Goal: Find specific page/section: Find specific page/section

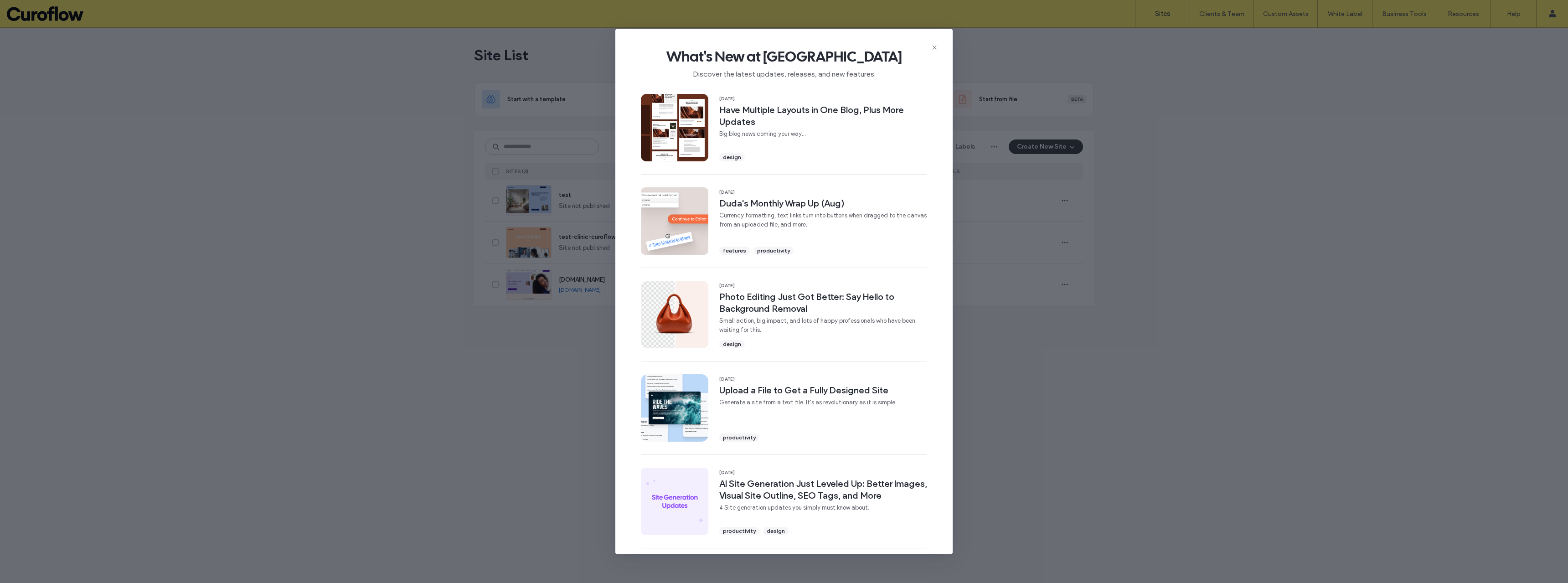
drag, startPoint x: 0, startPoint y: 0, endPoint x: 1003, endPoint y: 80, distance: 1006.2
click at [933, 46] on icon at bounding box center [934, 47] width 7 height 7
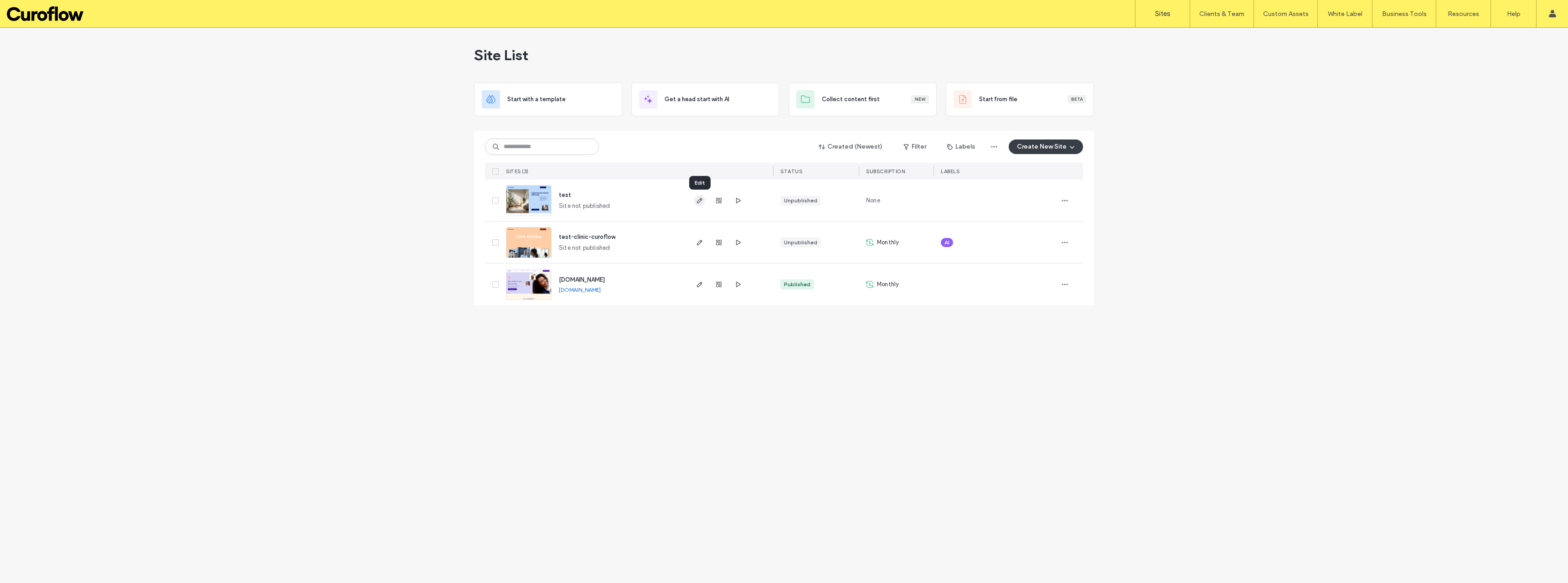
click at [701, 198] on use "button" at bounding box center [699, 200] width 5 height 5
click at [1287, 37] on label "Custom Templates" at bounding box center [1287, 37] width 54 height 7
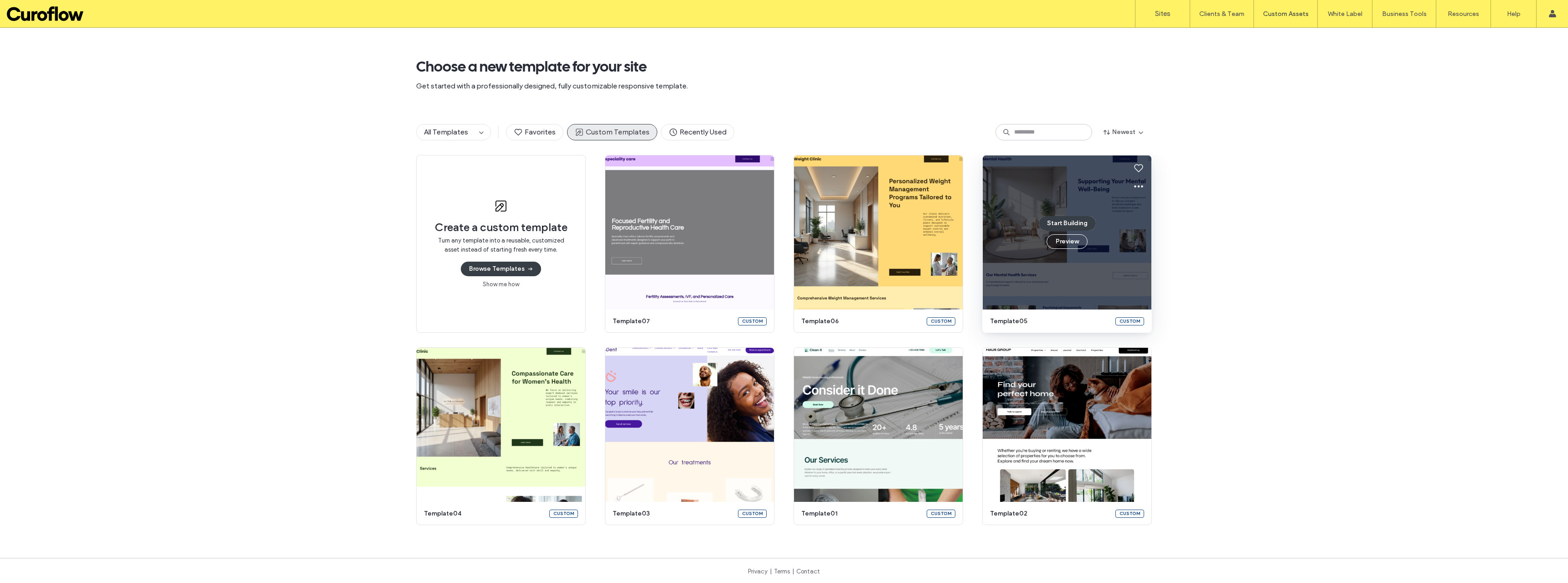
scroll to position [5, 0]
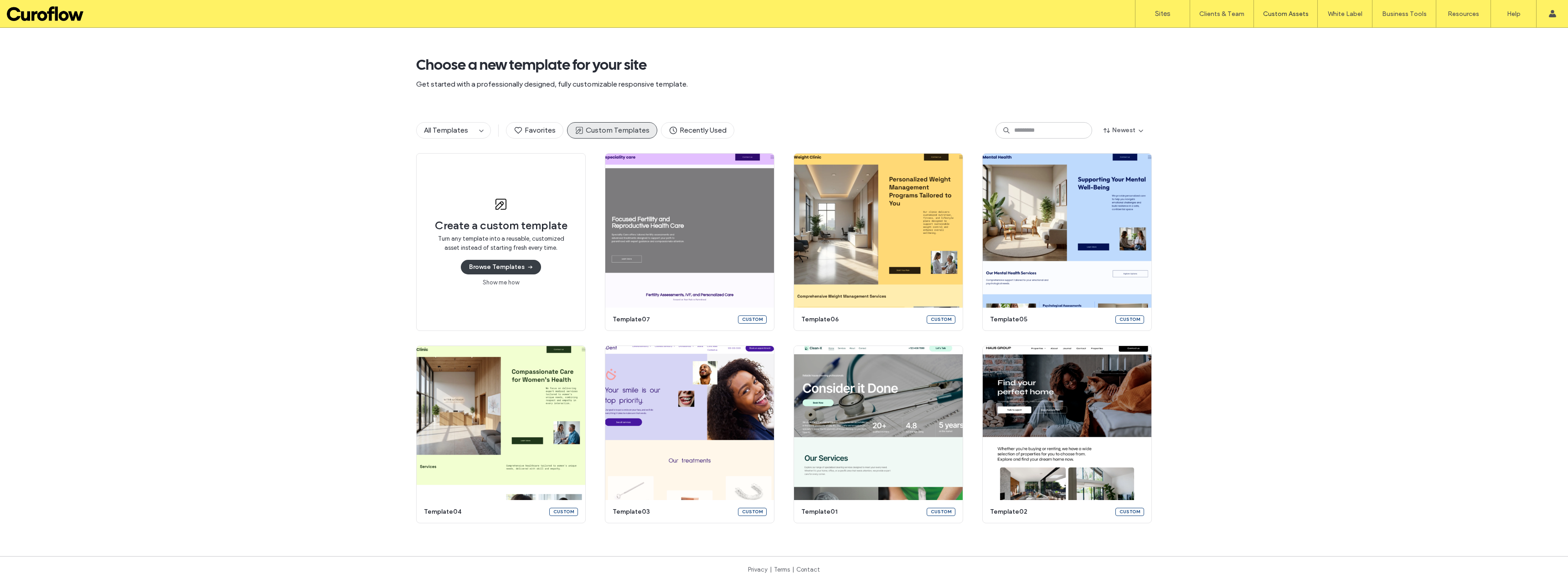
click at [1404, 269] on div "Create a custom template Turn any template into a reusable, customized asset in…" at bounding box center [784, 338] width 1568 height 370
